Goal: Information Seeking & Learning: Learn about a topic

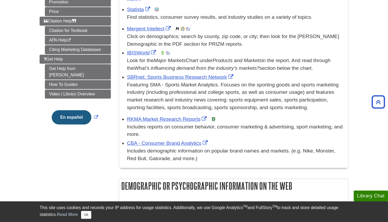
scroll to position [149, 0]
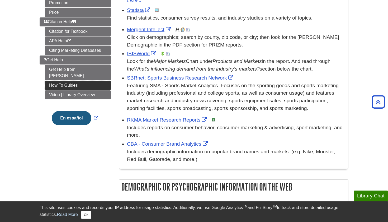
click at [74, 81] on link "How To Guides" at bounding box center [78, 85] width 66 height 9
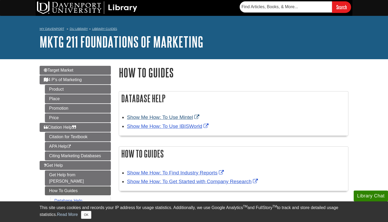
scroll to position [14, 0]
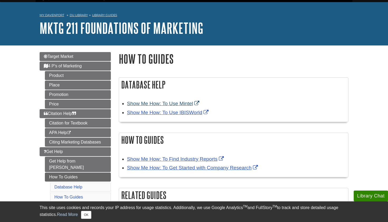
click at [159, 101] on link "Show Me How: To Use Mintel" at bounding box center [164, 104] width 74 height 6
click at [196, 111] on link "Show Me How: To Use IBISWorld" at bounding box center [168, 113] width 83 height 6
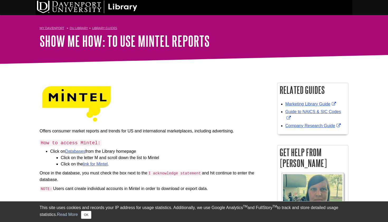
scroll to position [12, 0]
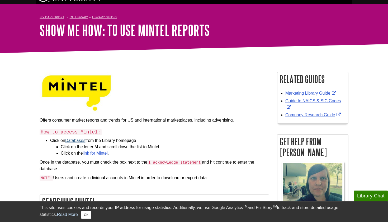
click at [82, 138] on link "Databases" at bounding box center [75, 140] width 20 height 4
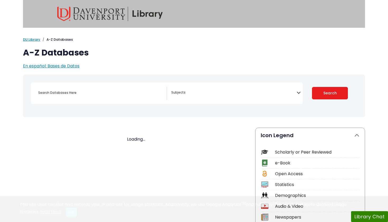
select select "Database Subject Filter"
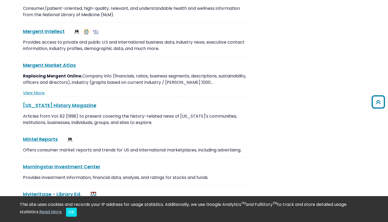
scroll to position [3180, 0]
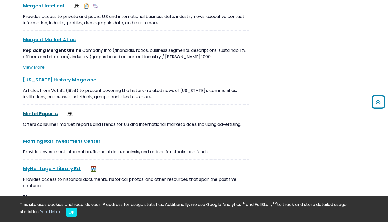
click at [49, 110] on link "Mintel Reports This link opens in a new window" at bounding box center [40, 113] width 35 height 7
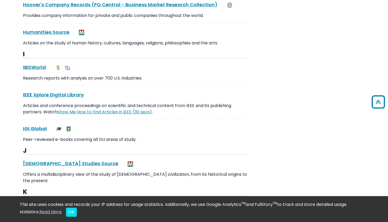
scroll to position [2576, 0]
click at [40, 64] on link "IBISWorld This link opens in a new window" at bounding box center [34, 67] width 23 height 7
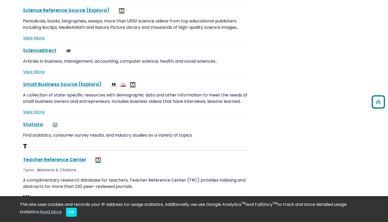
scroll to position [4815, 0]
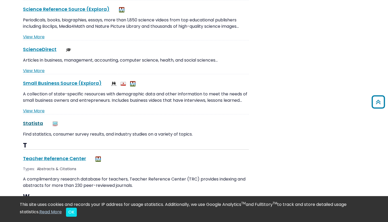
click at [31, 120] on link "Statista This link opens in a new window" at bounding box center [33, 123] width 20 height 7
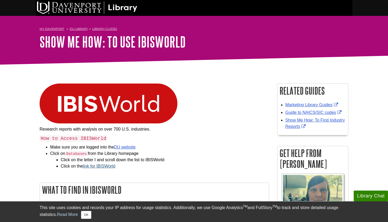
click at [113, 164] on link "link for IBISWorld" at bounding box center [99, 166] width 32 height 4
